Goal: Find specific page/section: Find specific page/section

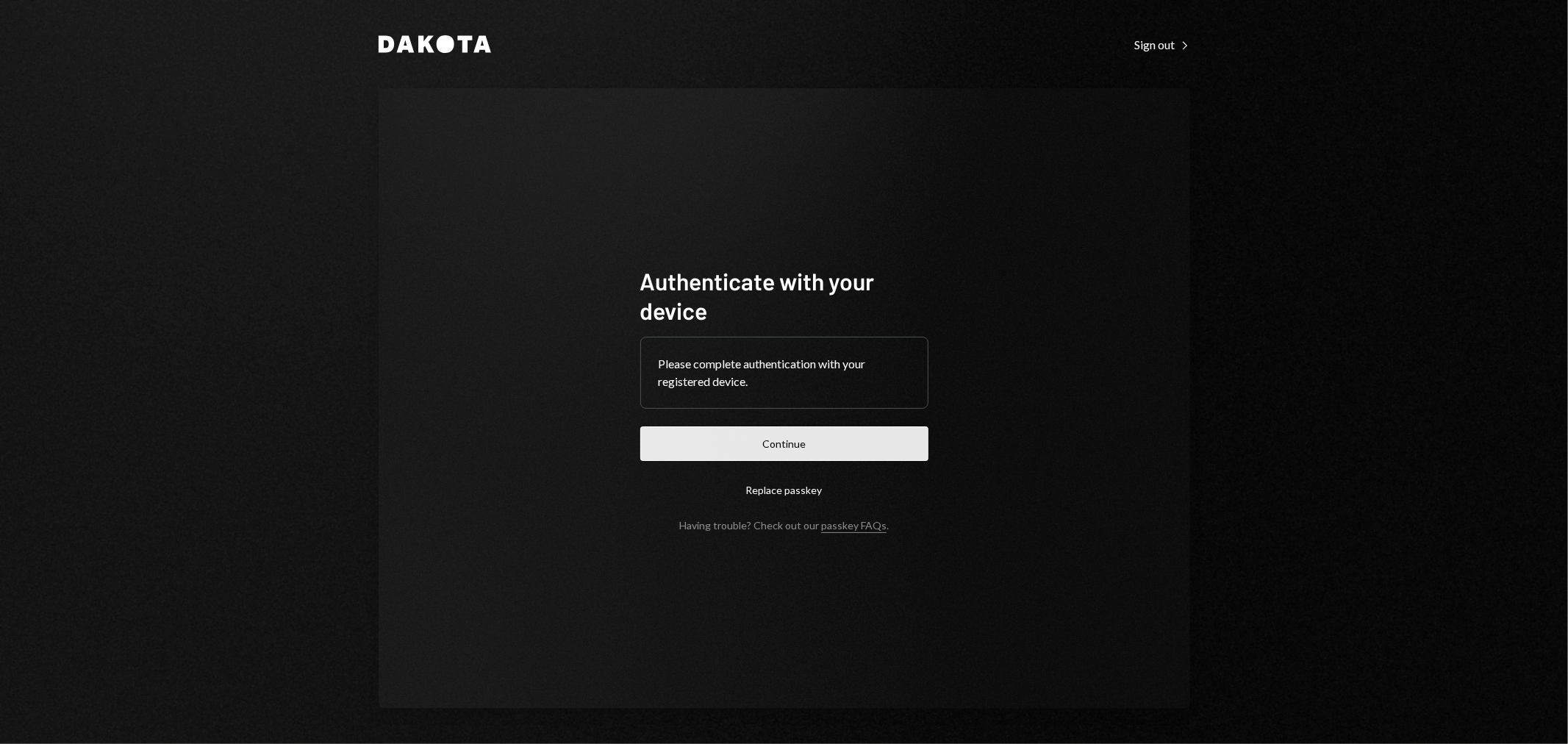
click at [709, 448] on button "Continue" at bounding box center [784, 443] width 288 height 35
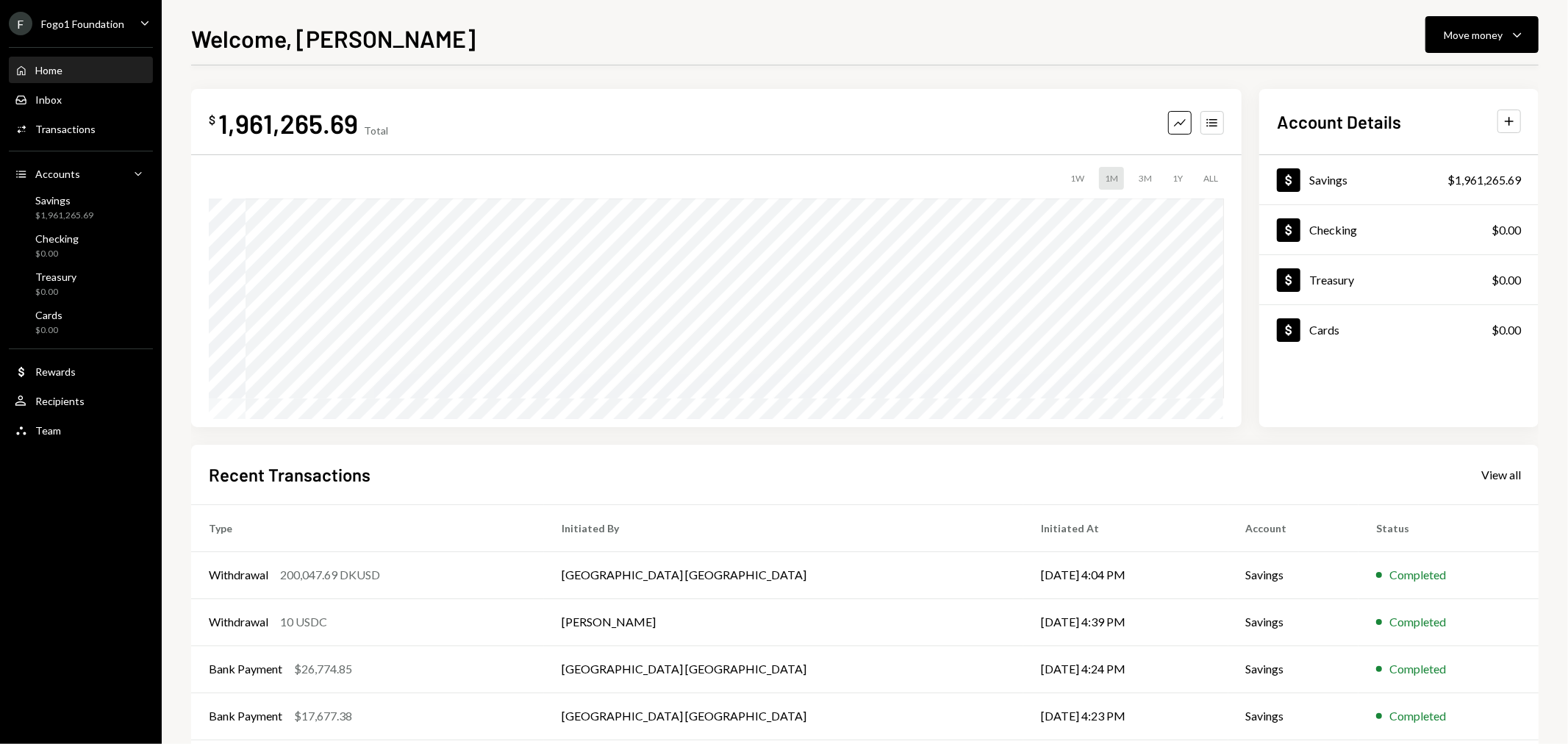
scroll to position [72, 0]
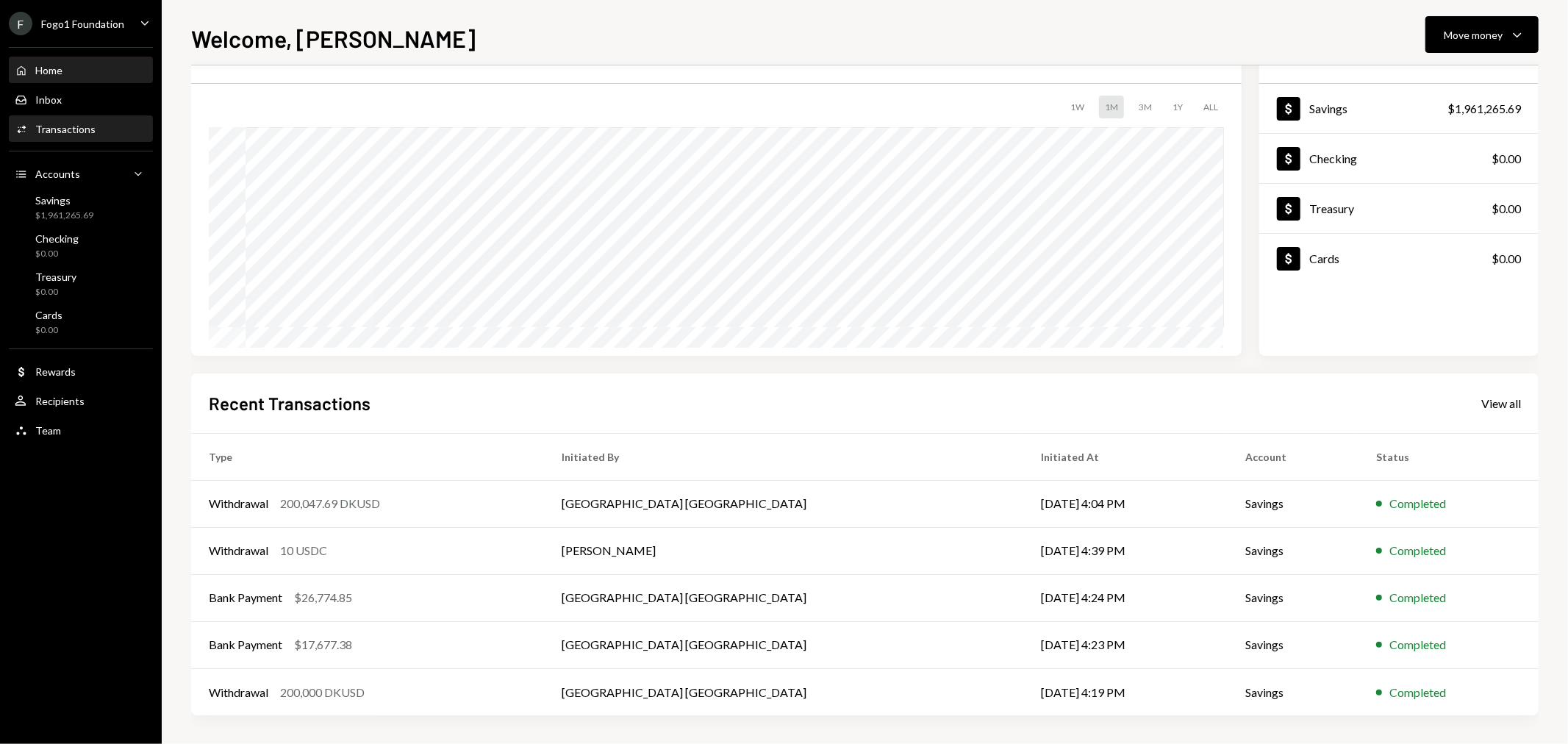
click at [76, 129] on div "Transactions" at bounding box center [65, 129] width 61 height 13
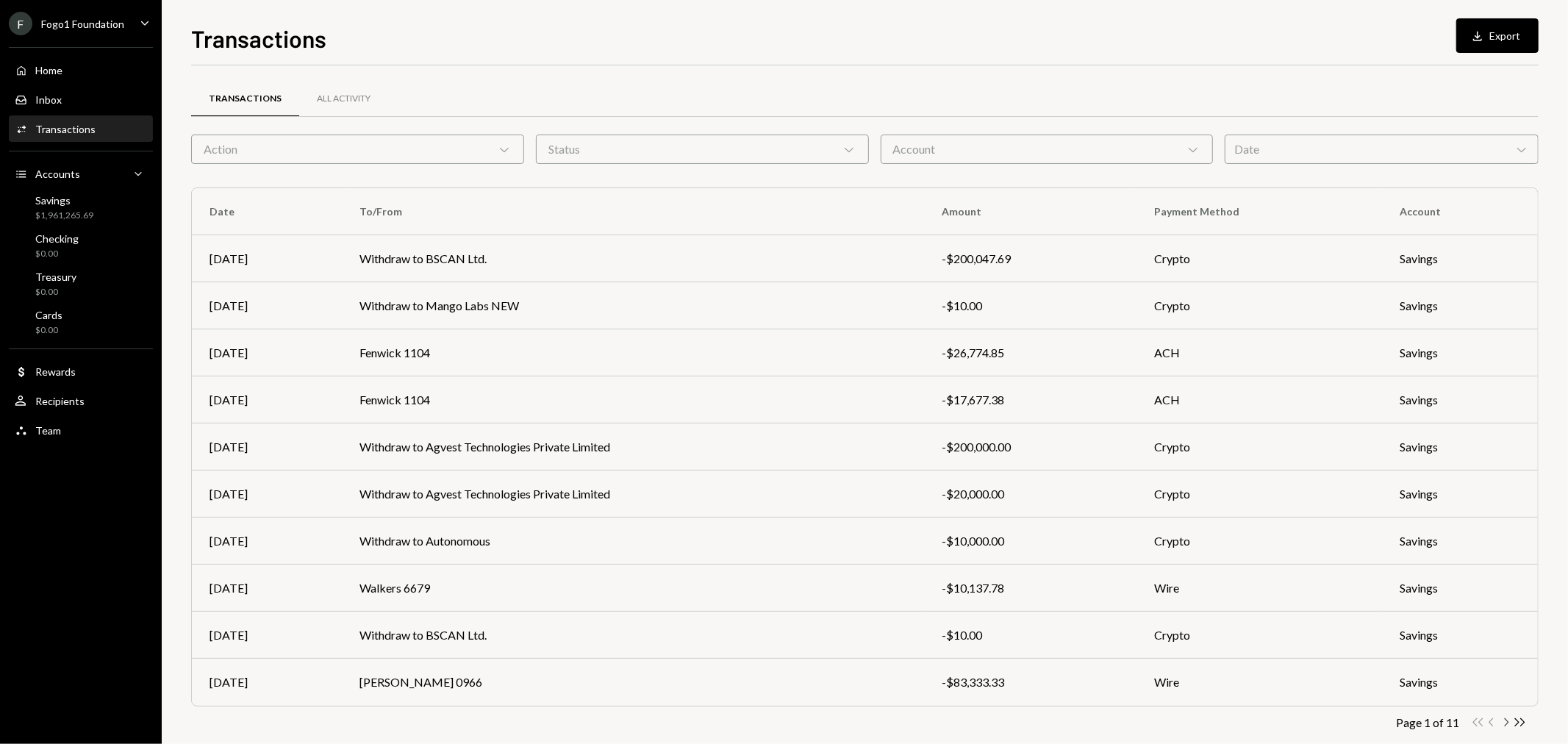
click at [1503, 724] on icon "Chevron Right" at bounding box center [1506, 722] width 14 height 14
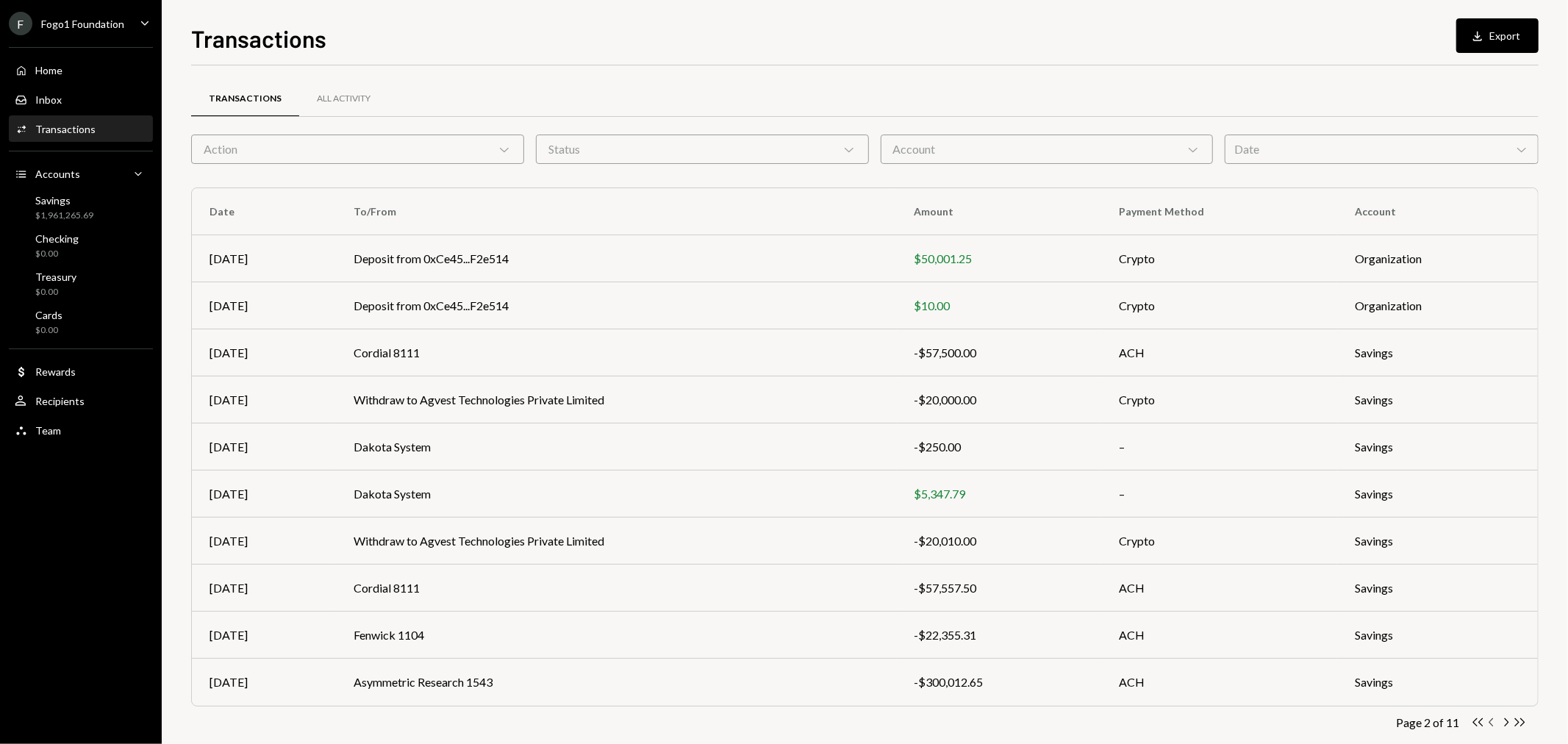
click at [1489, 724] on icon "Chevron Left" at bounding box center [1492, 722] width 14 height 14
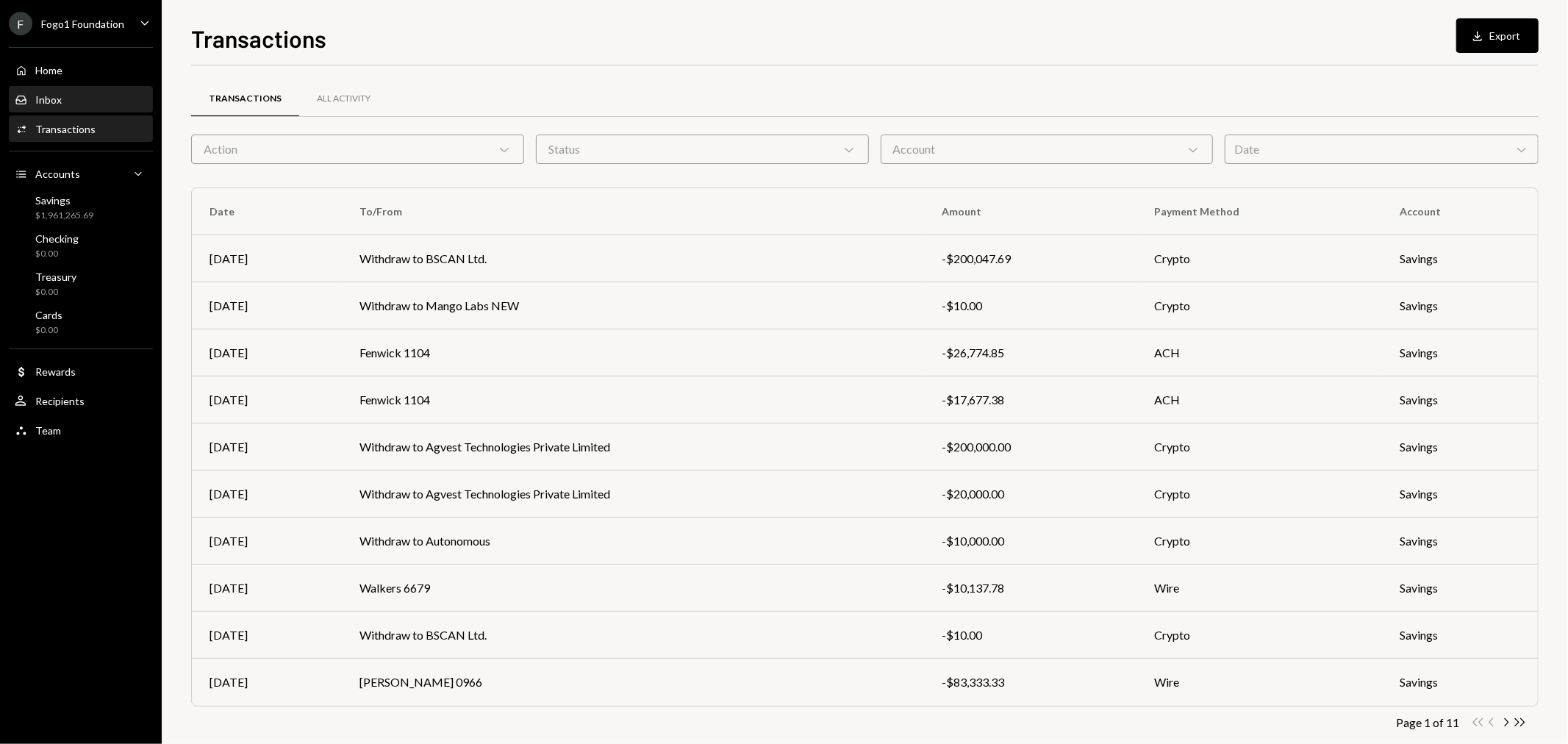
click at [72, 97] on div "Inbox Inbox" at bounding box center [81, 100] width 132 height 13
